Goal: Task Accomplishment & Management: Manage account settings

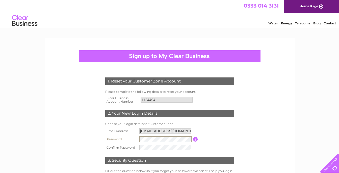
click at [151, 144] on td at bounding box center [165, 148] width 55 height 8
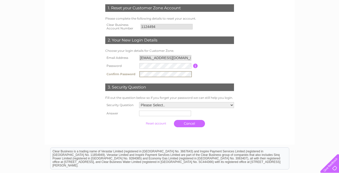
scroll to position [96, 0]
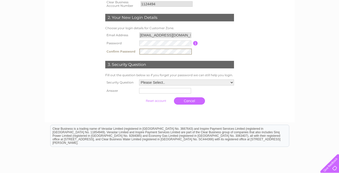
click at [193, 84] on select "Please Select.. In what town or city was your first job? In what town or city d…" at bounding box center [186, 83] width 95 height 6
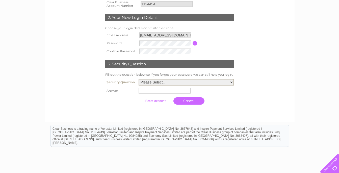
select select "1"
click at [138, 79] on select "Please Select.. In what town or city was your first job? In what town or city d…" at bounding box center [185, 82] width 95 height 7
click at [158, 93] on input "text" at bounding box center [164, 91] width 52 height 6
type input "Stornoway"
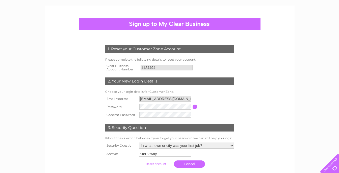
scroll to position [44, 0]
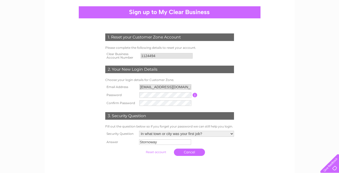
click at [195, 96] on input "button" at bounding box center [194, 95] width 5 height 5
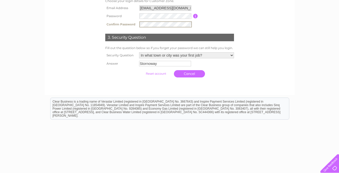
scroll to position [125, 0]
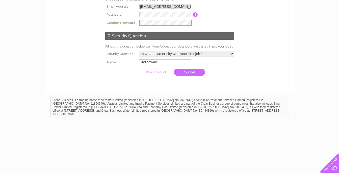
click at [150, 74] on input "submit" at bounding box center [155, 72] width 31 height 7
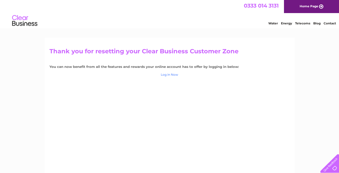
click at [166, 76] on link "Log in Now" at bounding box center [169, 75] width 17 height 4
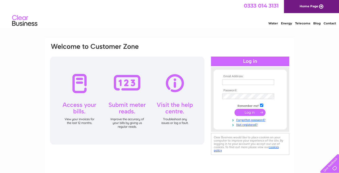
type input "wjmacdonaldbutchers@gmail.com"
click at [248, 111] on input "submit" at bounding box center [249, 112] width 31 height 7
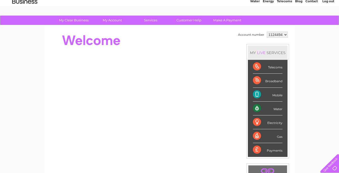
scroll to position [56, 0]
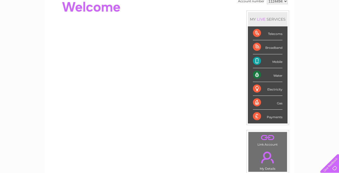
click at [270, 116] on div "Payments" at bounding box center [267, 117] width 29 height 14
drag, startPoint x: 270, startPoint y: 116, endPoint x: 255, endPoint y: 115, distance: 15.9
click at [255, 115] on div "Payments" at bounding box center [267, 117] width 29 height 14
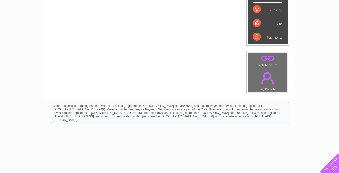
scroll to position [0, 0]
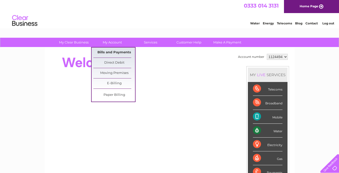
click at [113, 53] on link "Bills and Payments" at bounding box center [114, 53] width 42 height 10
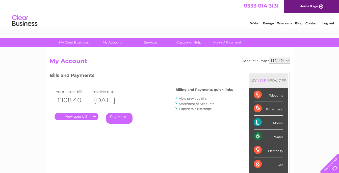
click at [309, 23] on link "Contact" at bounding box center [311, 23] width 12 height 4
